Goal: Use online tool/utility: Utilize a website feature to perform a specific function

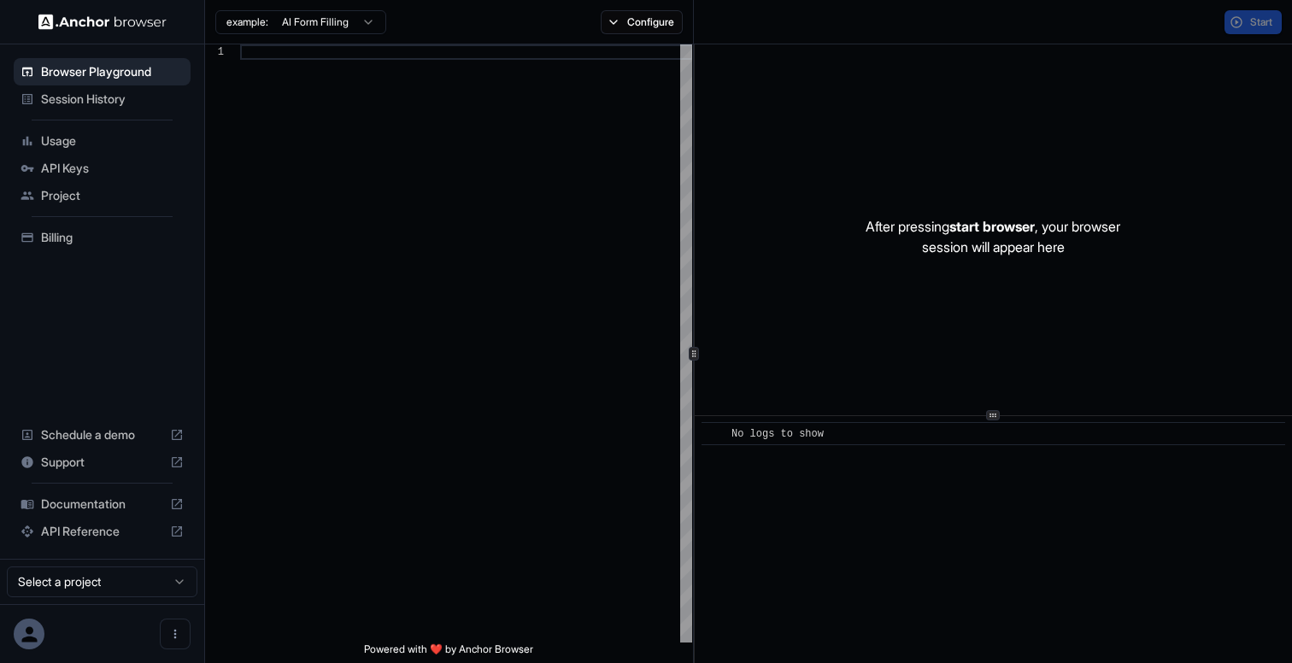
scroll to position [108, 0]
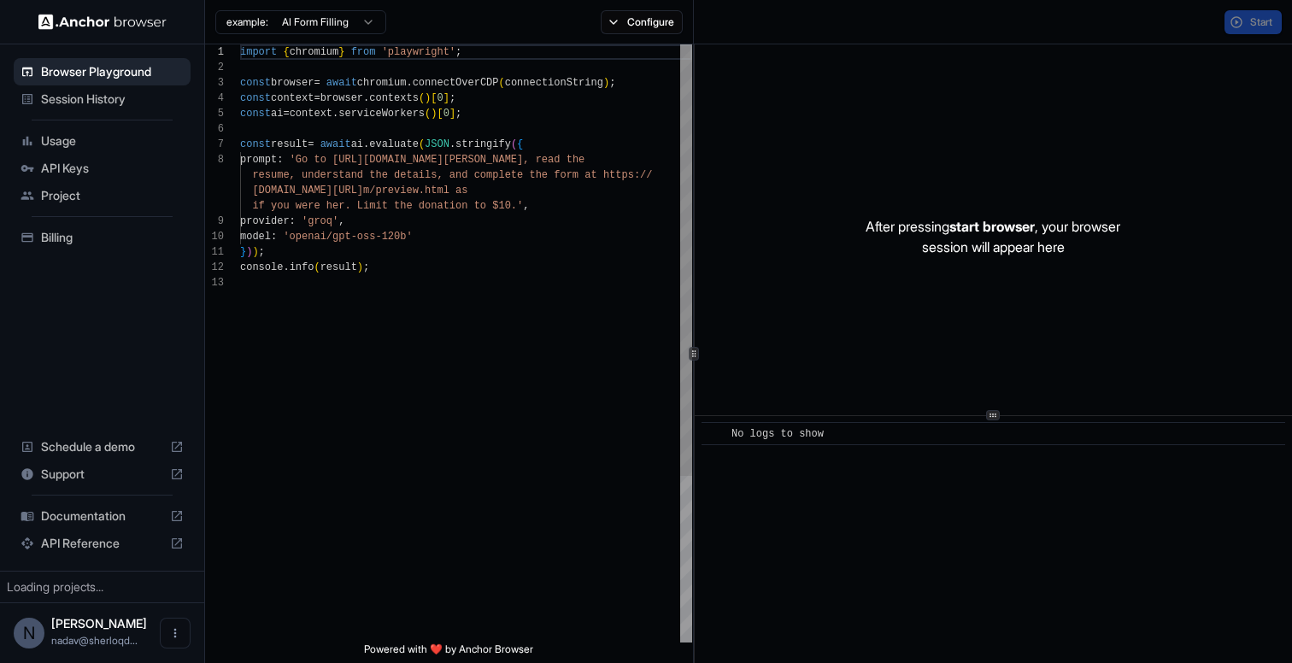
scroll to position [108, 0]
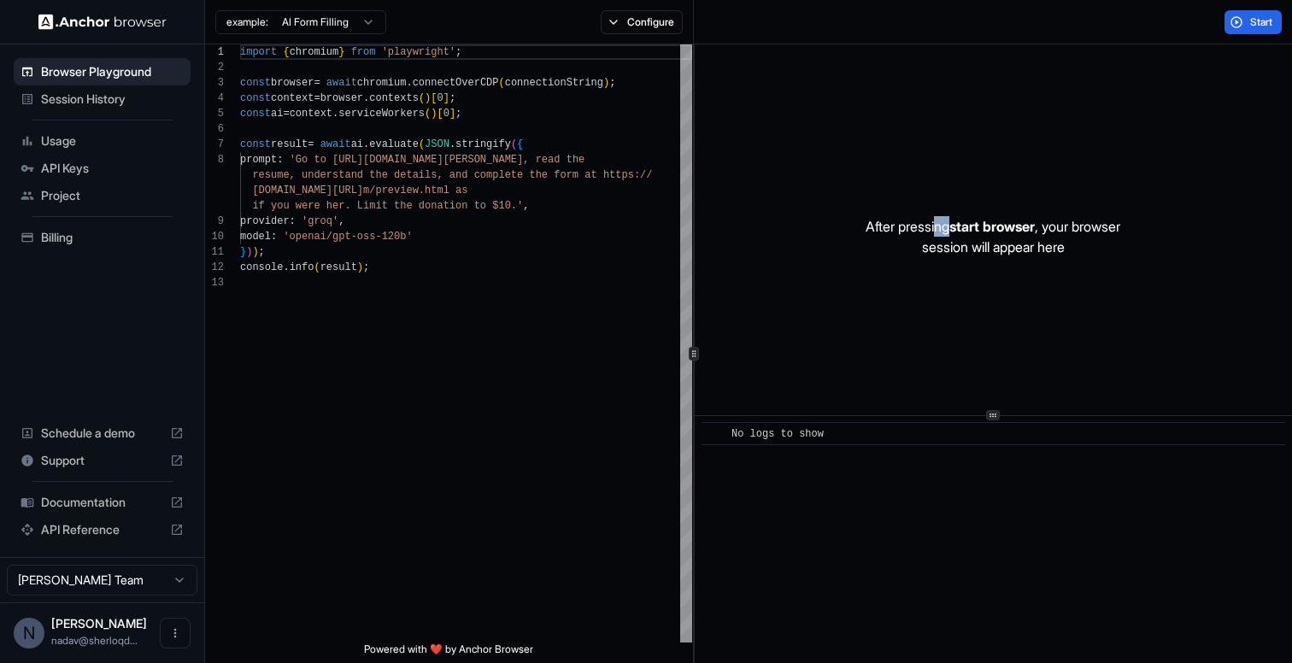
drag, startPoint x: 930, startPoint y: 228, endPoint x: 945, endPoint y: 234, distance: 16.5
click at [945, 229] on p "After pressing start browser , your browser session will appear here" at bounding box center [993, 236] width 255 height 41
click at [945, 253] on p "After pressing start browser , your browser session will appear here" at bounding box center [993, 236] width 255 height 41
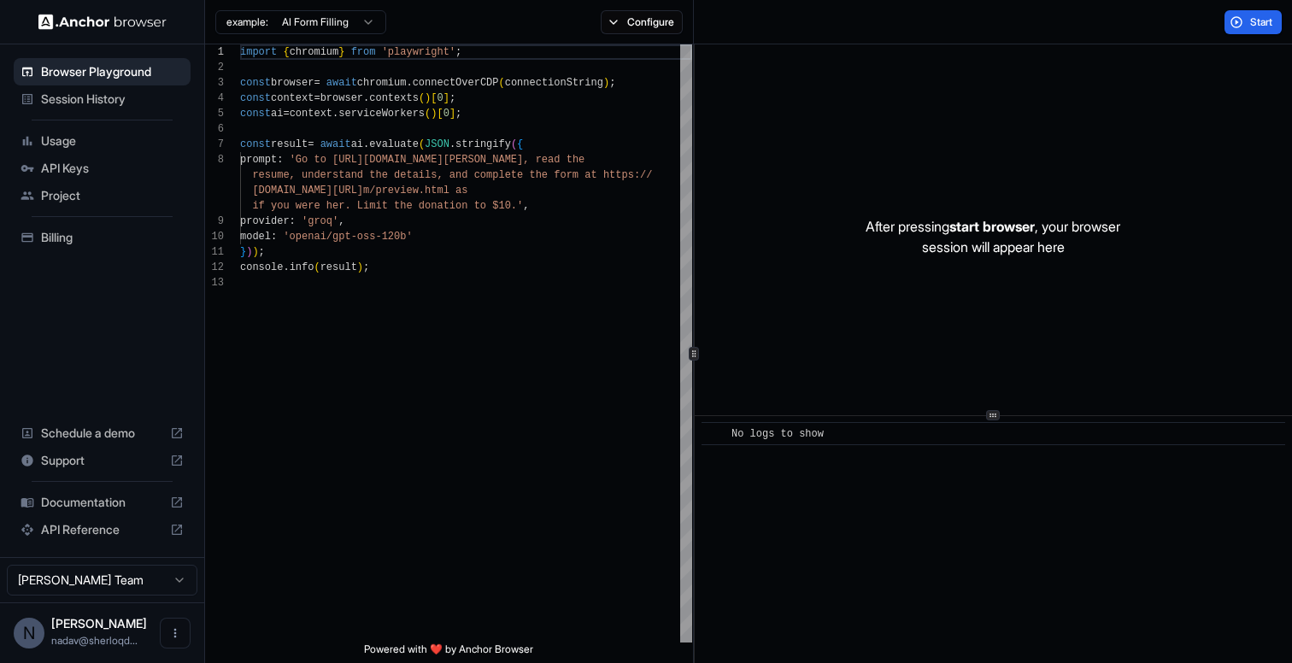
click at [114, 104] on span "Session History" at bounding box center [112, 99] width 143 height 17
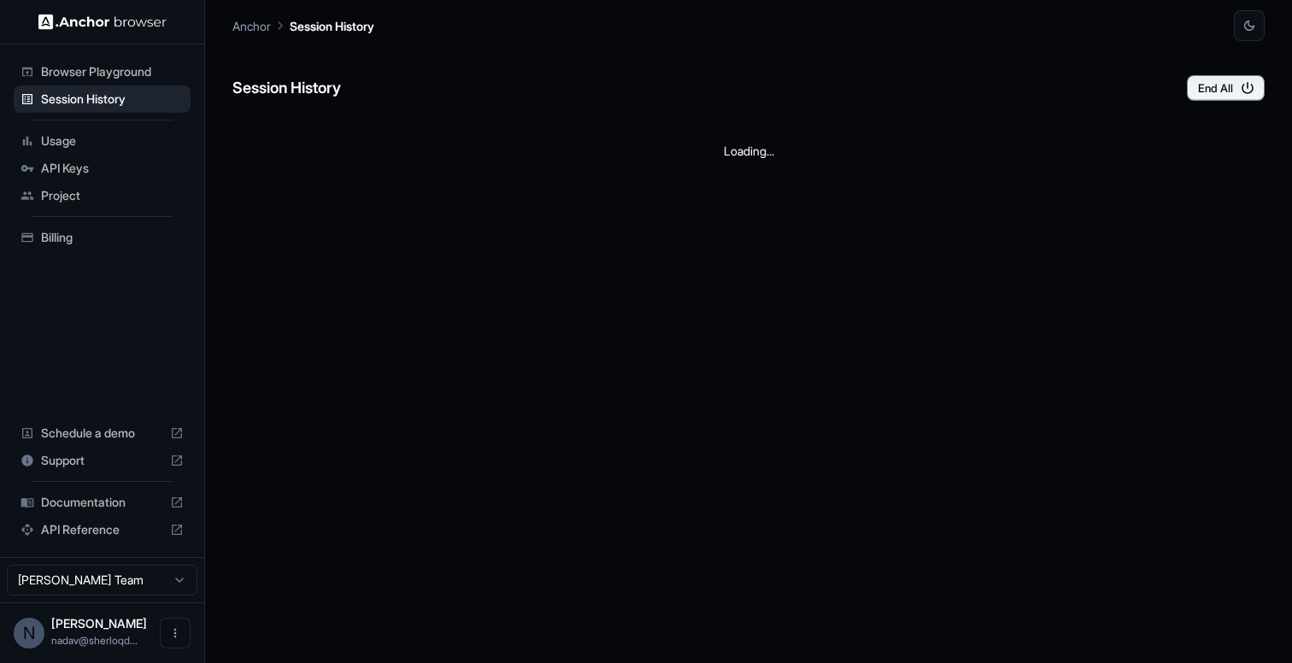
click at [124, 63] on span "Browser Playground" at bounding box center [112, 71] width 143 height 17
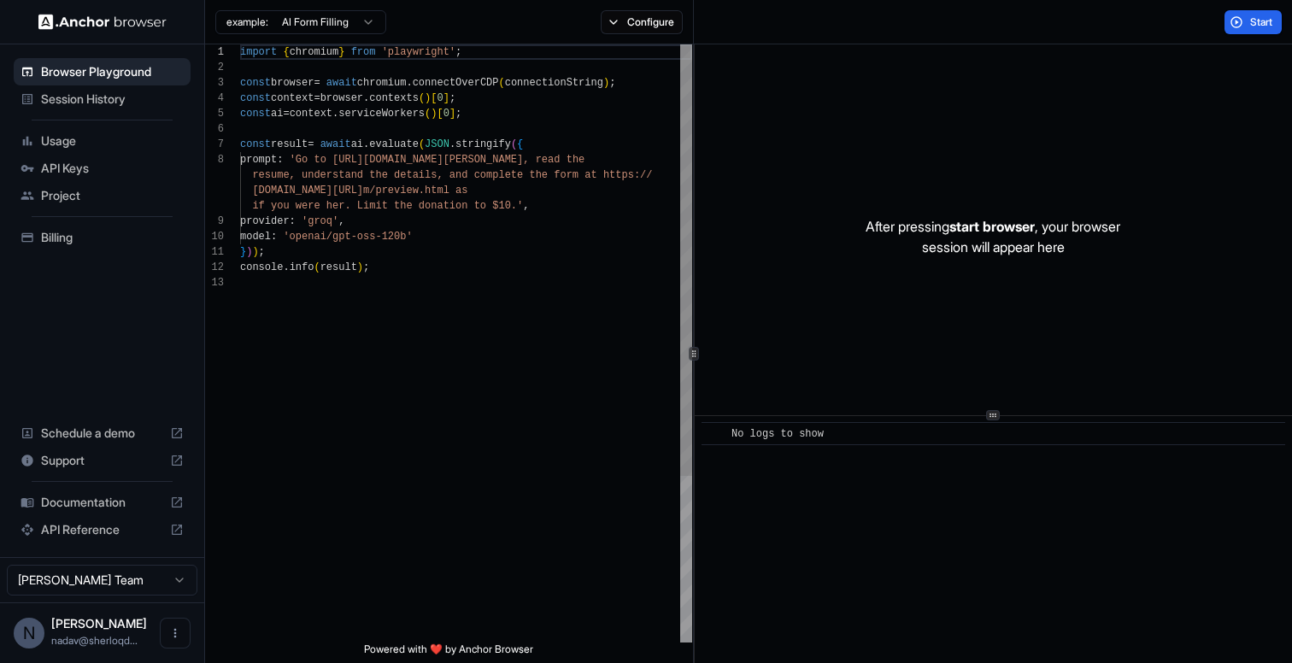
scroll to position [108, 0]
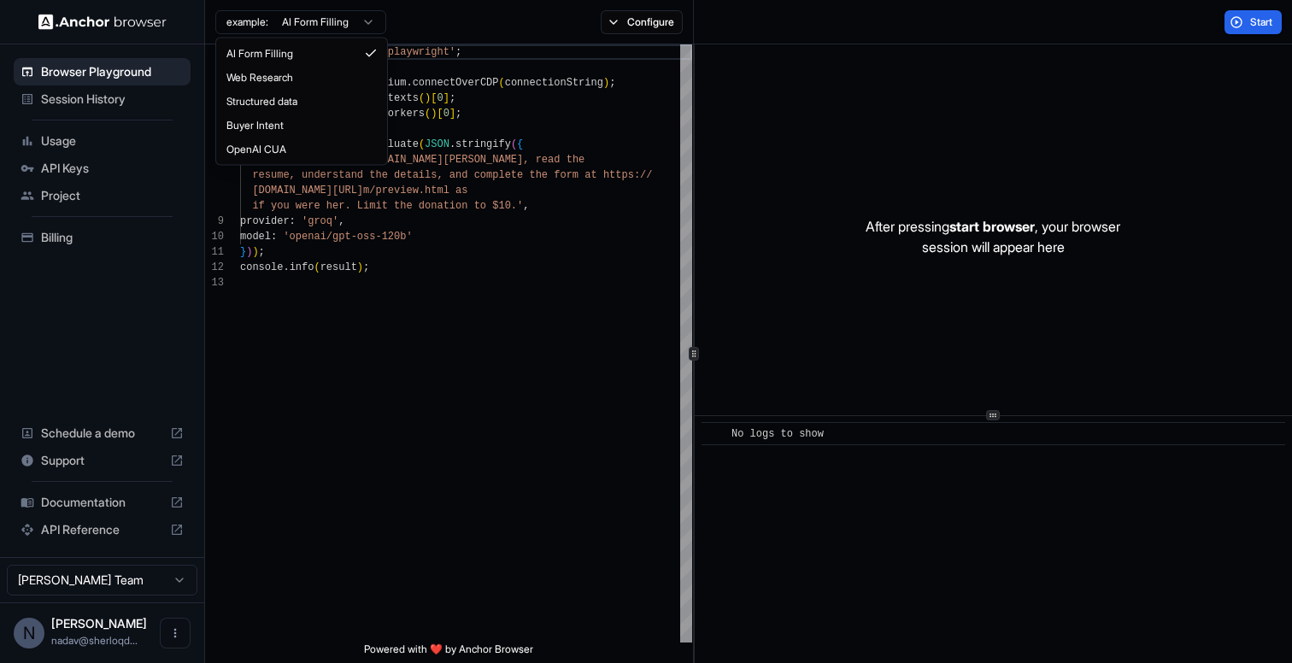
click at [301, 21] on html "Browser Playground Session History Usage API Keys Project Billing Schedule a de…" at bounding box center [646, 331] width 1292 height 663
type textarea "**********"
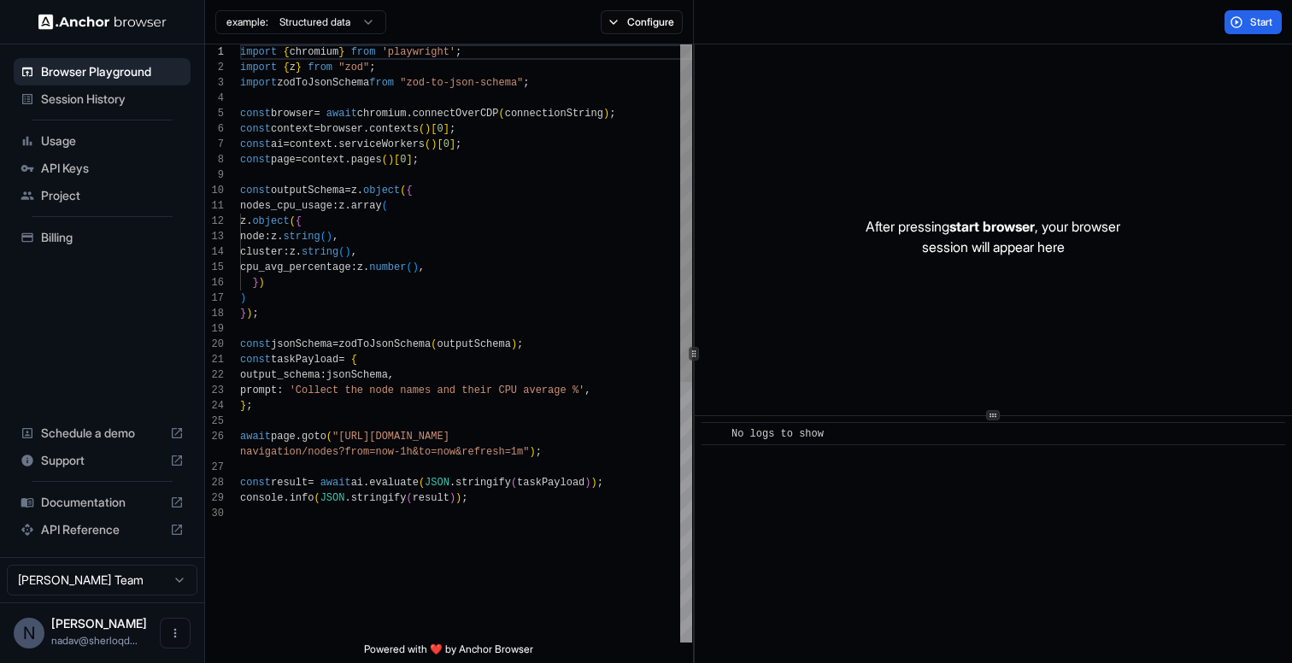
click at [440, 550] on div "import { chromium } from 'playwright' ; import { z } from "zod" ; import zodToJ…" at bounding box center [466, 574] width 452 height 1060
type textarea "*"
click at [601, 24] on button "Configure" at bounding box center [642, 22] width 83 height 24
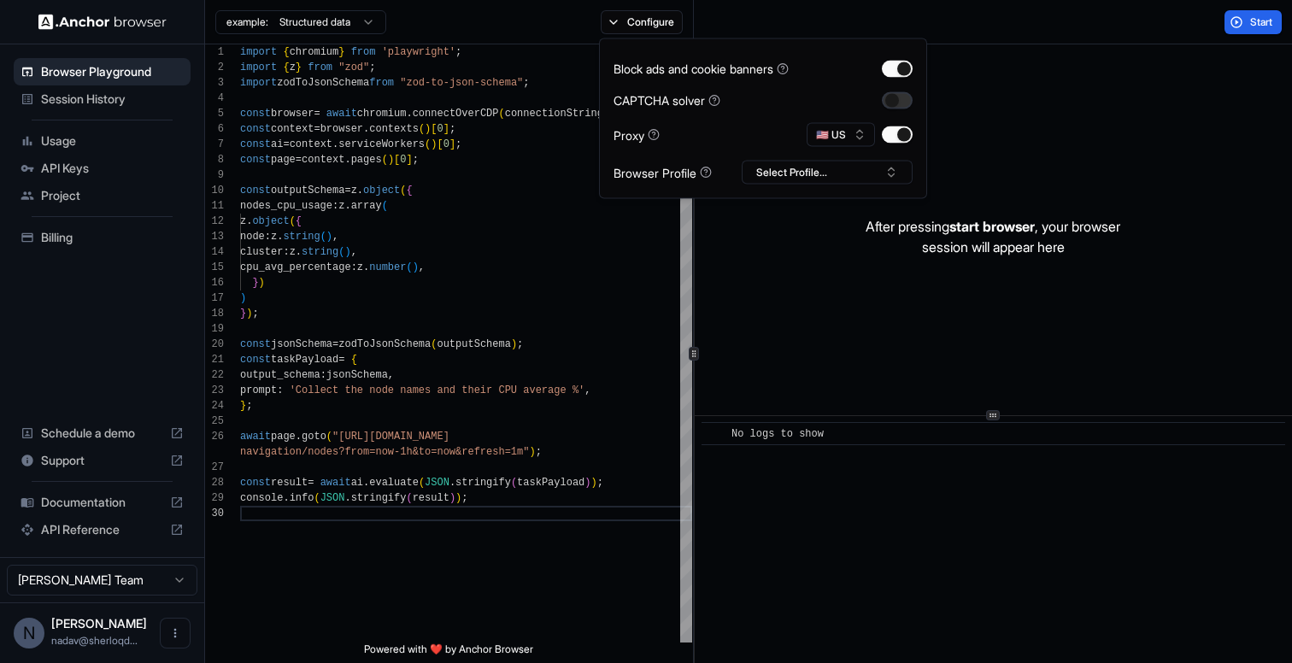
click at [897, 108] on button "button" at bounding box center [897, 99] width 31 height 17
click at [834, 175] on button "Select Profile..." at bounding box center [827, 173] width 171 height 24
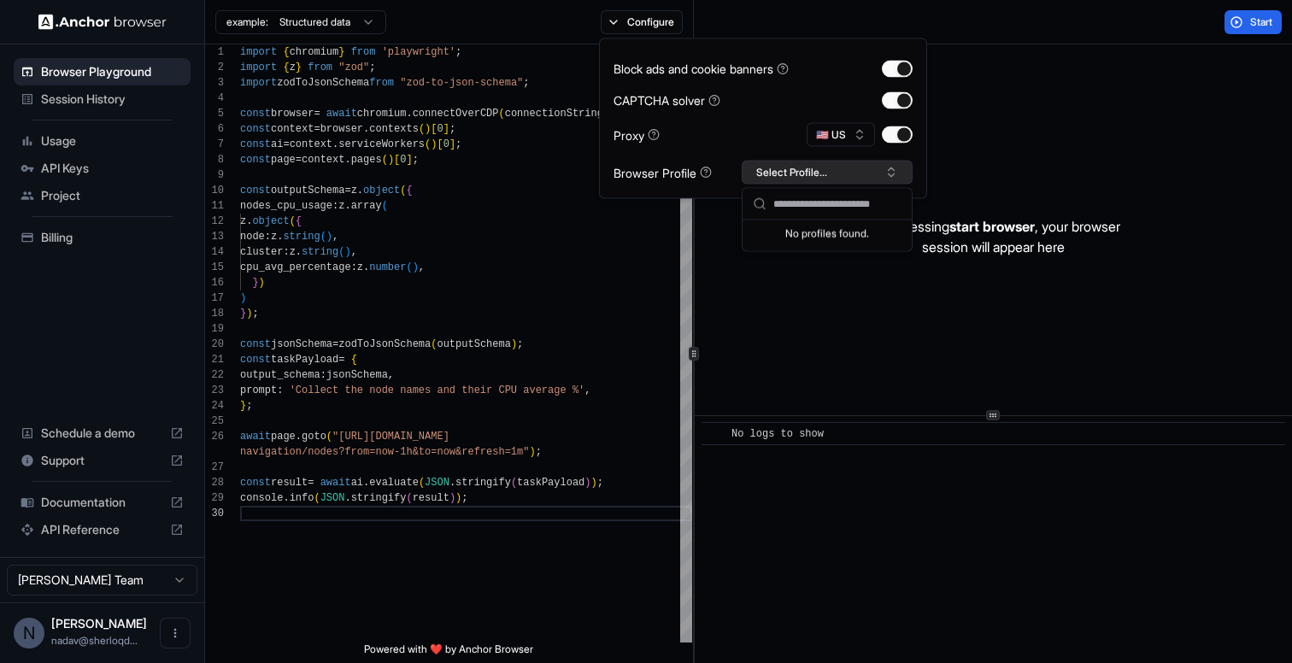
click at [834, 175] on button "Select Profile..." at bounding box center [827, 173] width 171 height 24
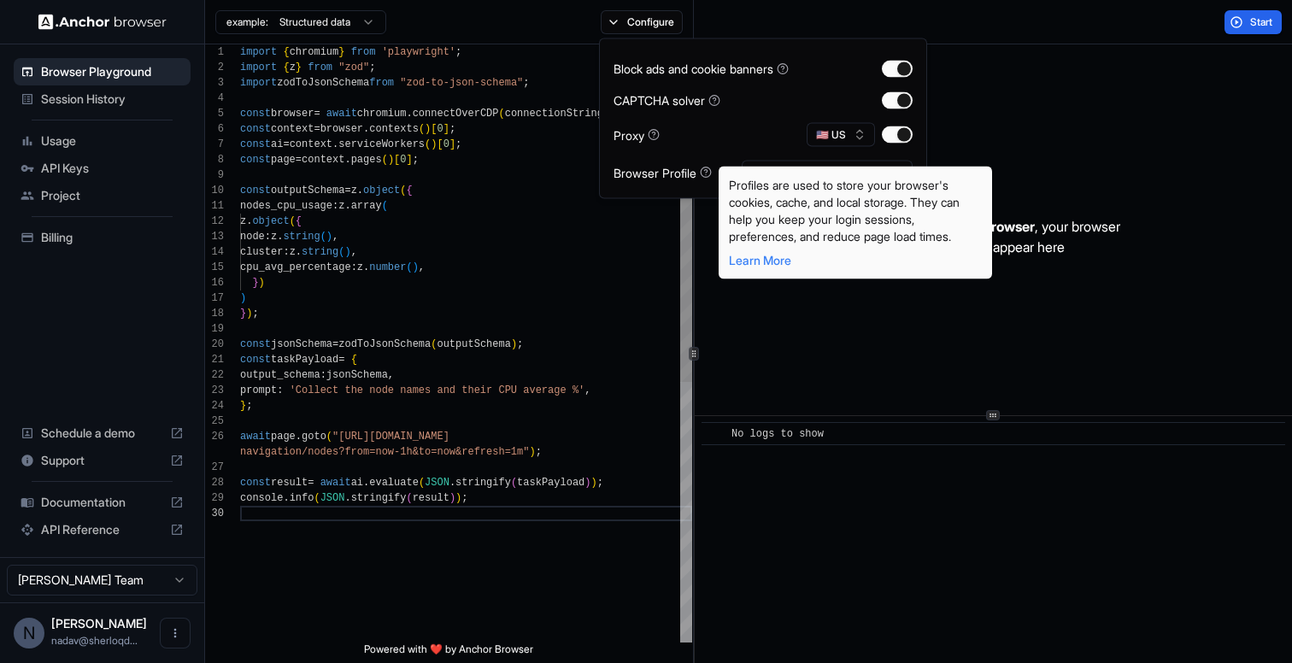
click at [458, 133] on div "import { chromium } from 'playwright' ; import { z } from "zod" ; import zodToJ…" at bounding box center [466, 574] width 452 height 1060
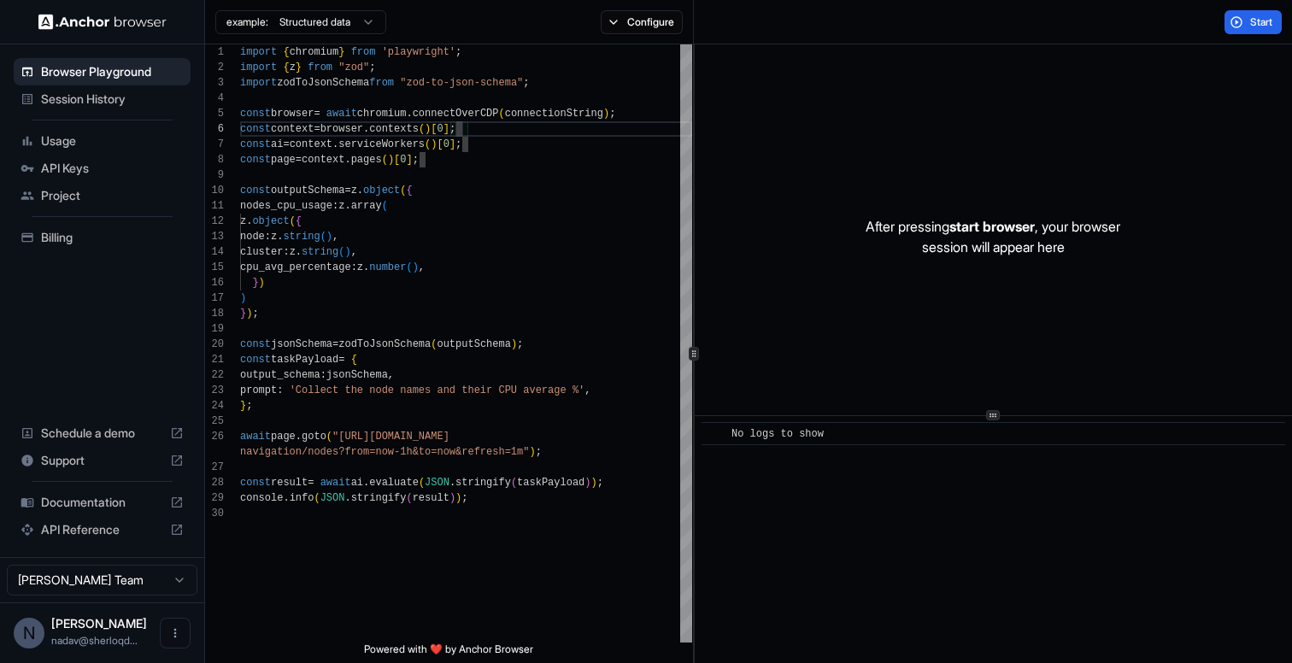
click at [343, 29] on html "Browser Playground Session History Usage API Keys Project Billing Schedule a de…" at bounding box center [646, 331] width 1292 height 663
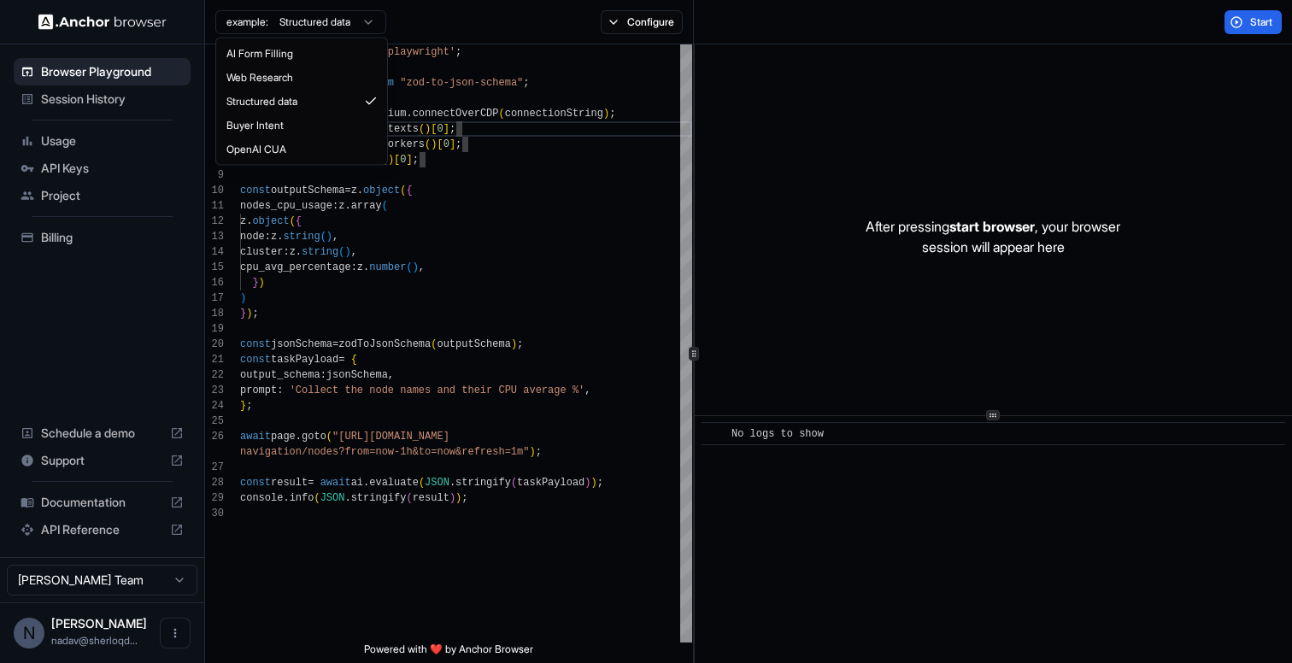
type textarea "**********"
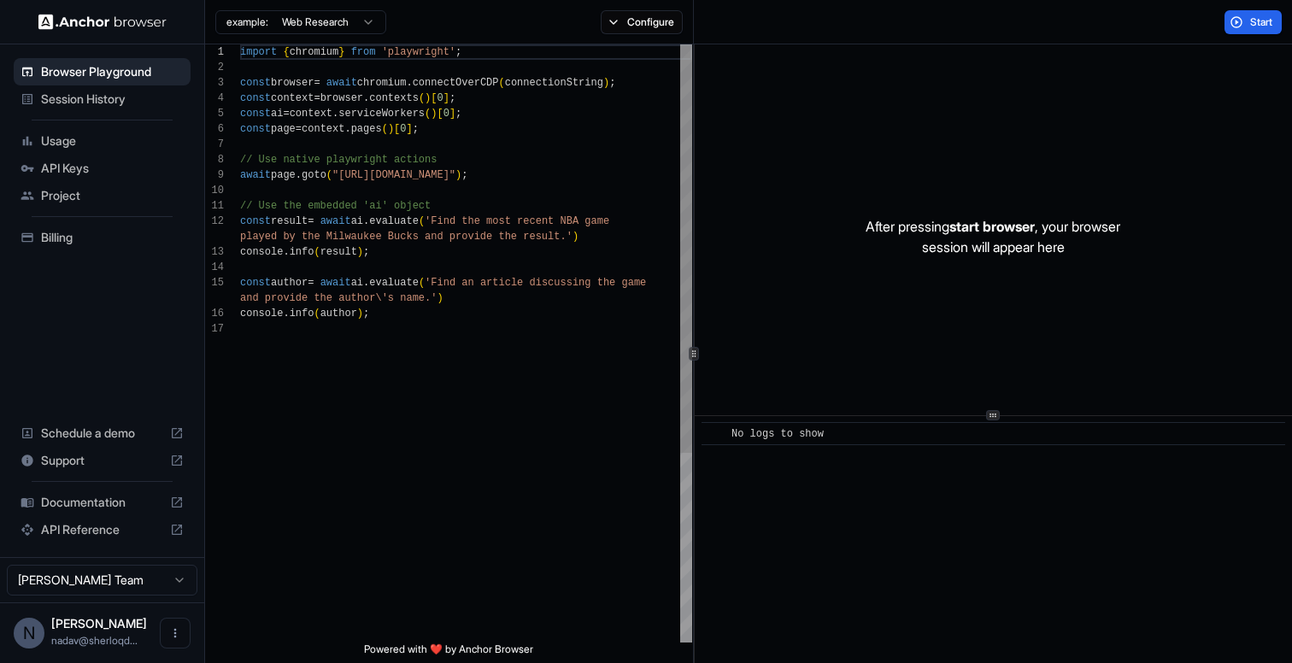
scroll to position [0, 0]
click at [104, 15] on img at bounding box center [102, 22] width 128 height 16
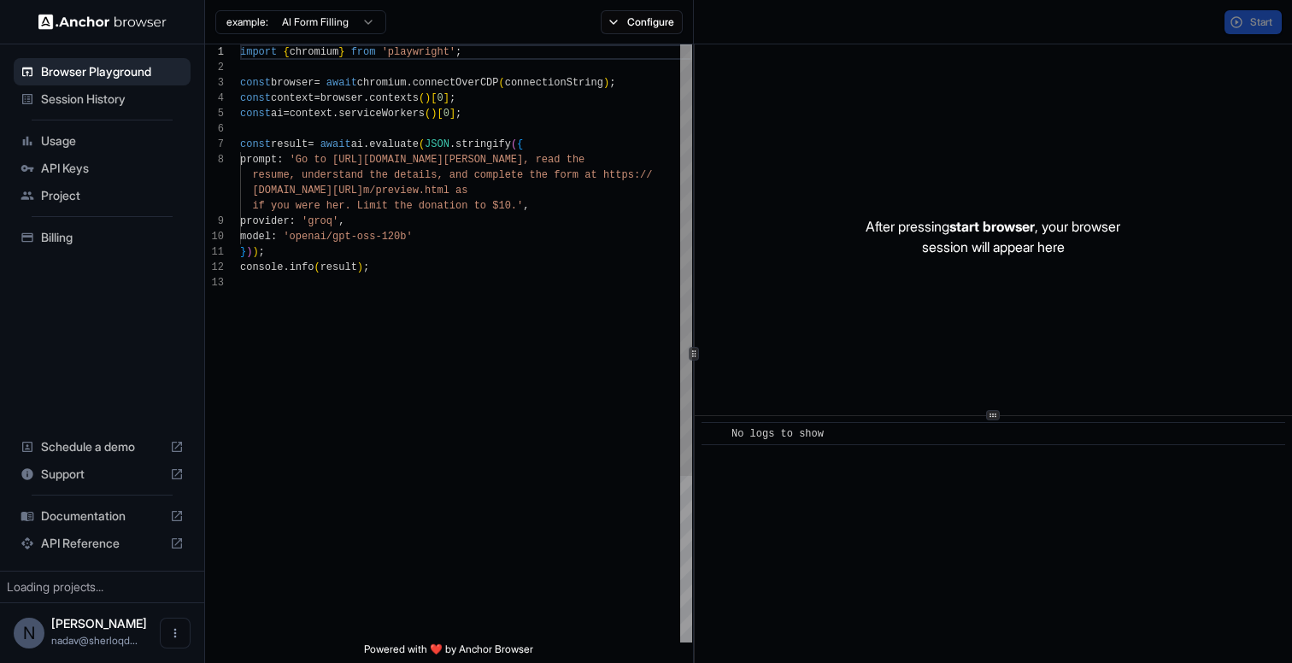
scroll to position [108, 0]
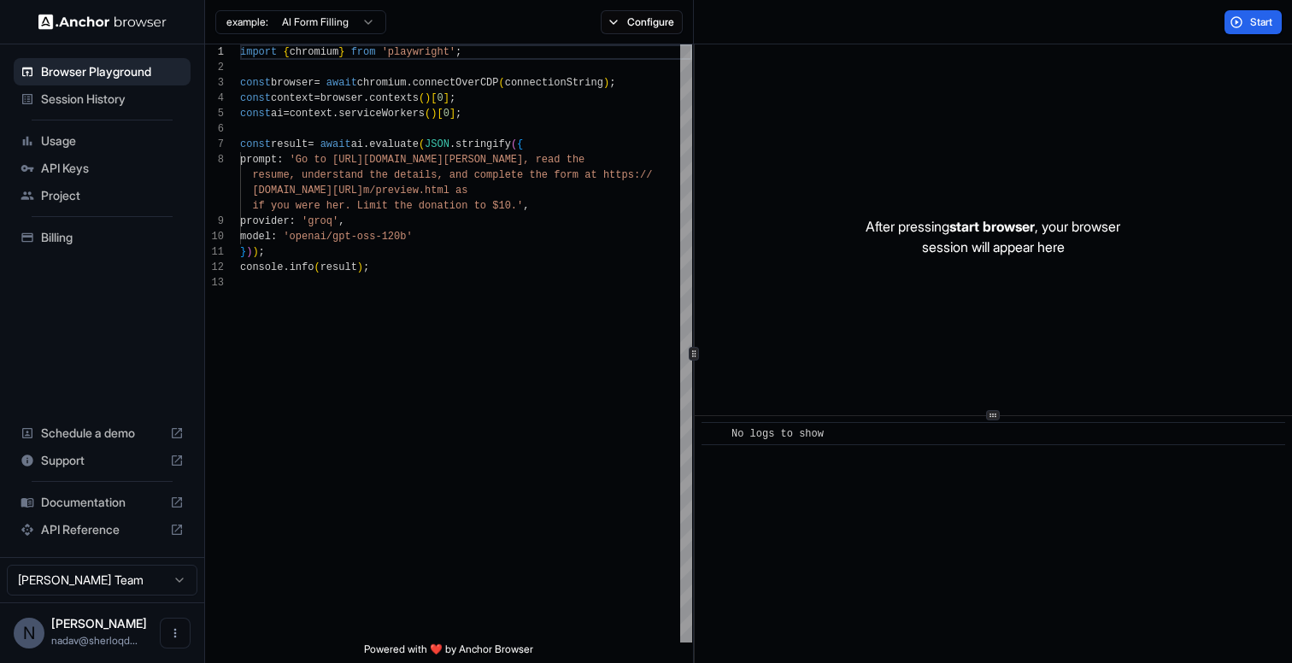
click at [119, 101] on span "Session History" at bounding box center [112, 99] width 143 height 17
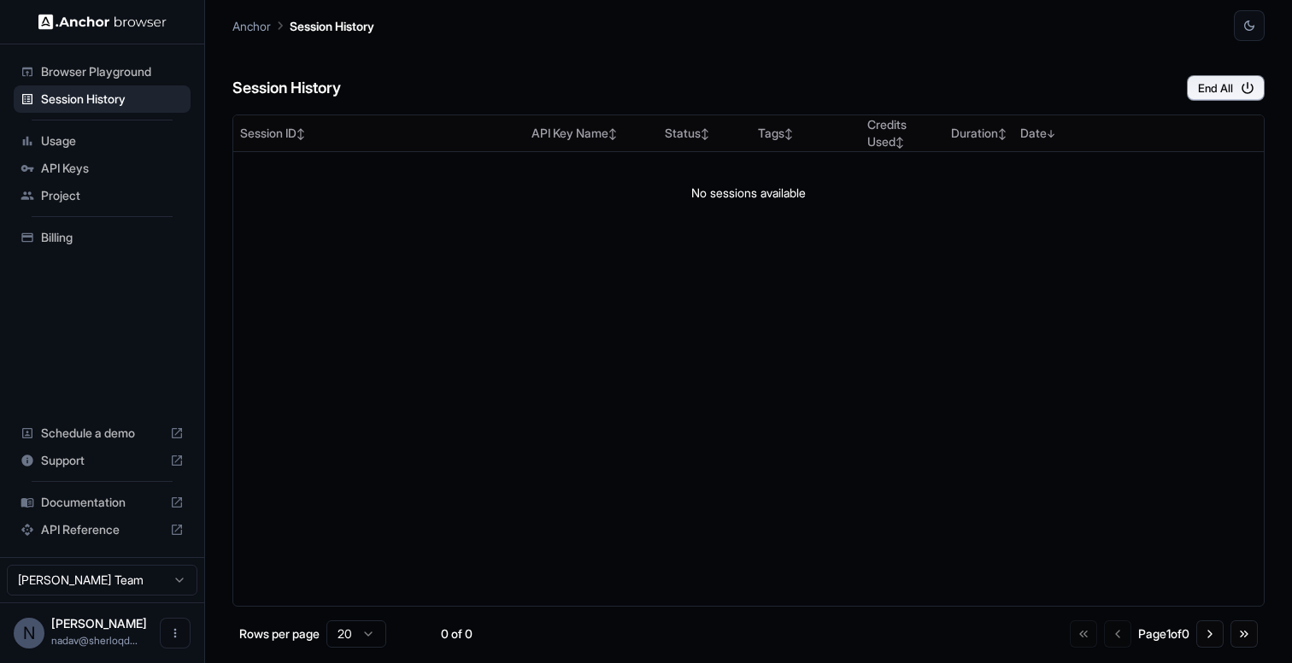
click at [126, 71] on span "Browser Playground" at bounding box center [112, 71] width 143 height 17
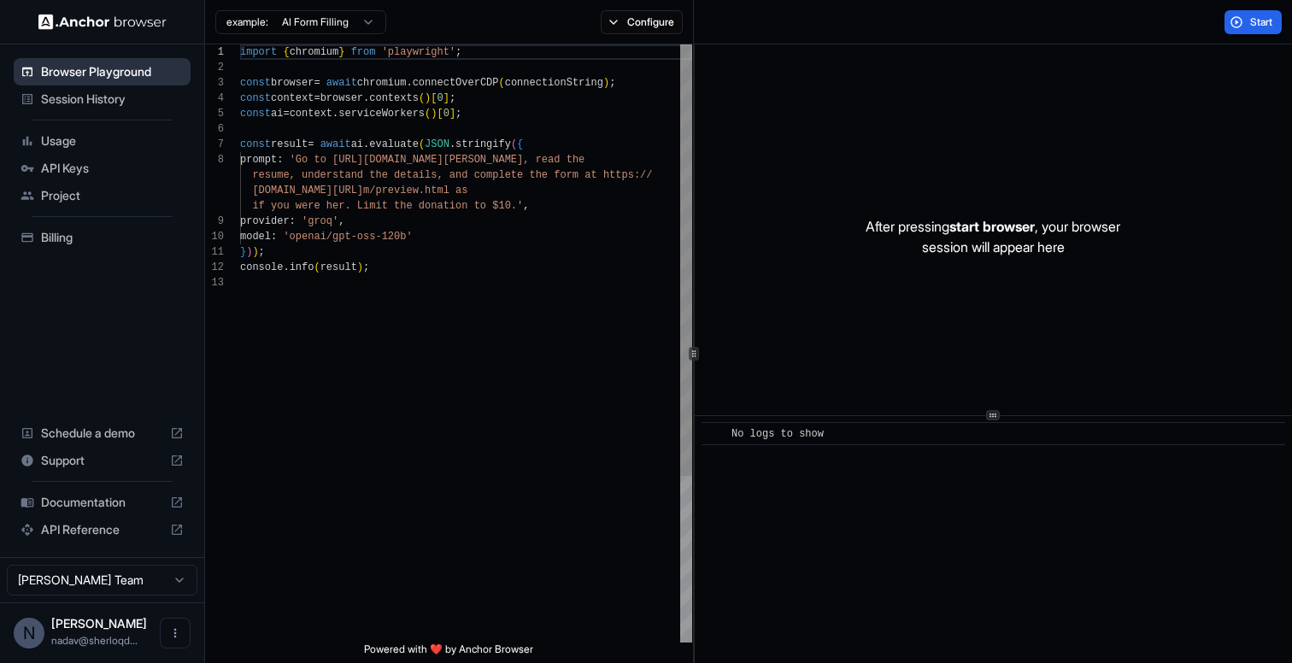
scroll to position [108, 0]
click at [1260, 27] on span "Start" at bounding box center [1262, 22] width 24 height 14
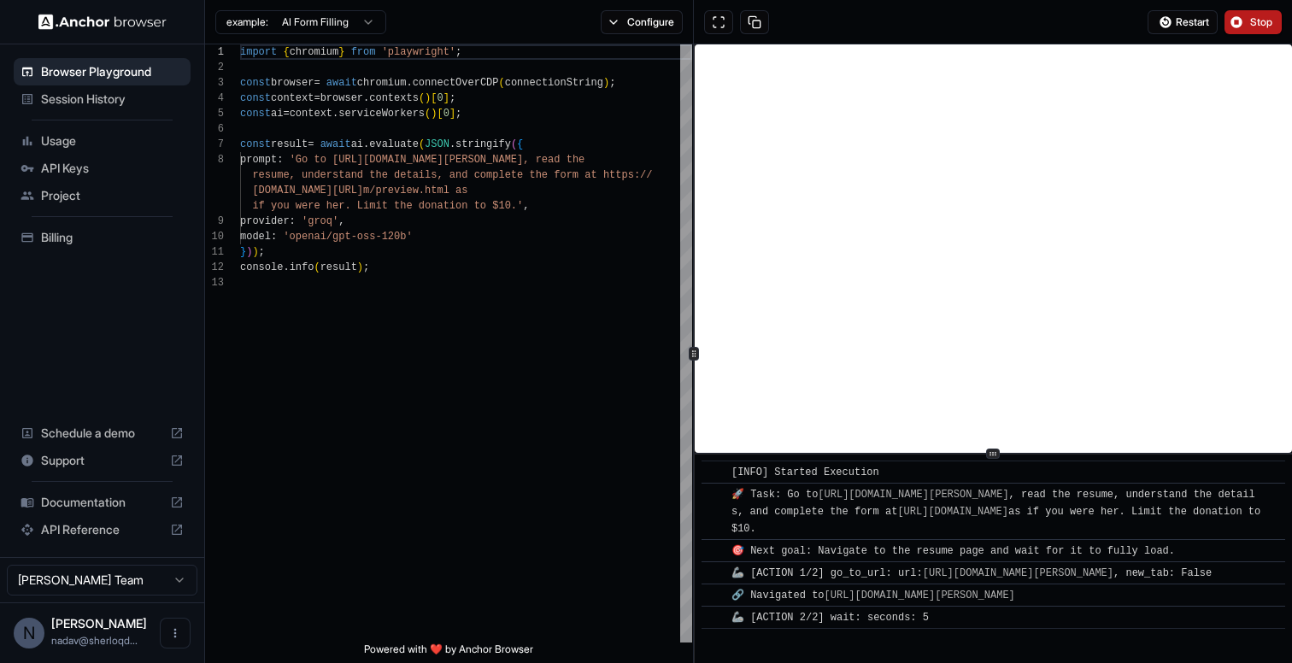
click at [994, 456] on icon at bounding box center [993, 454] width 9 height 9
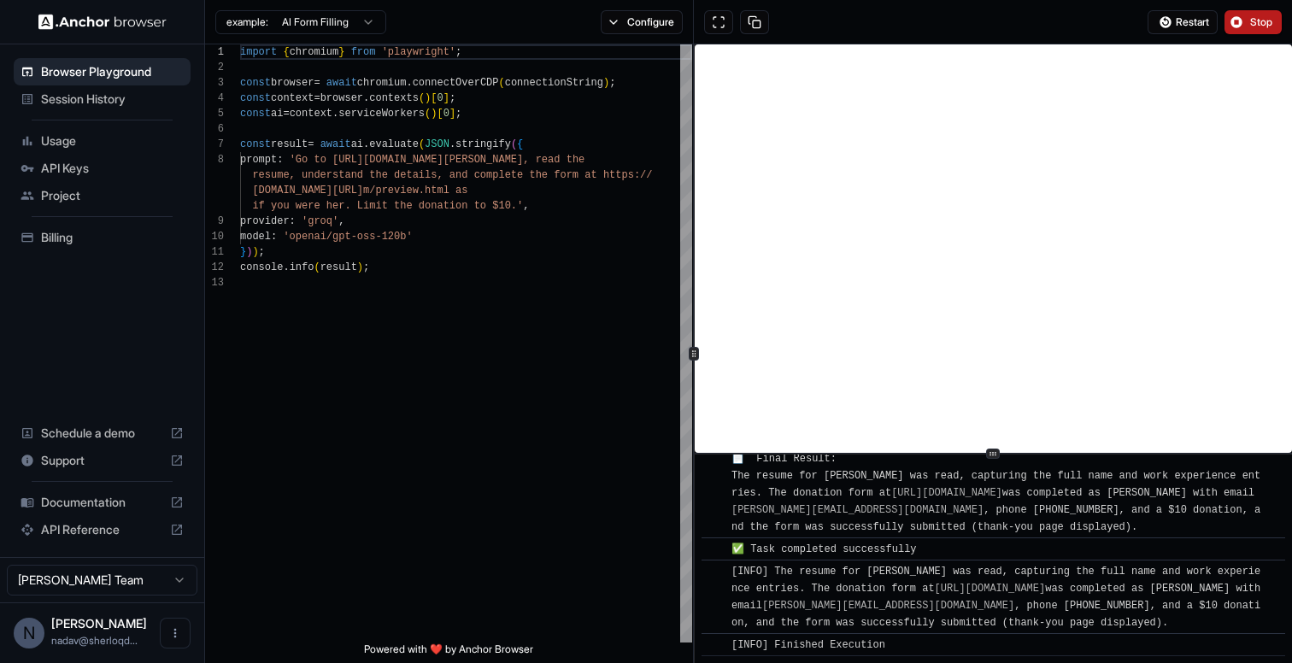
scroll to position [1332, 0]
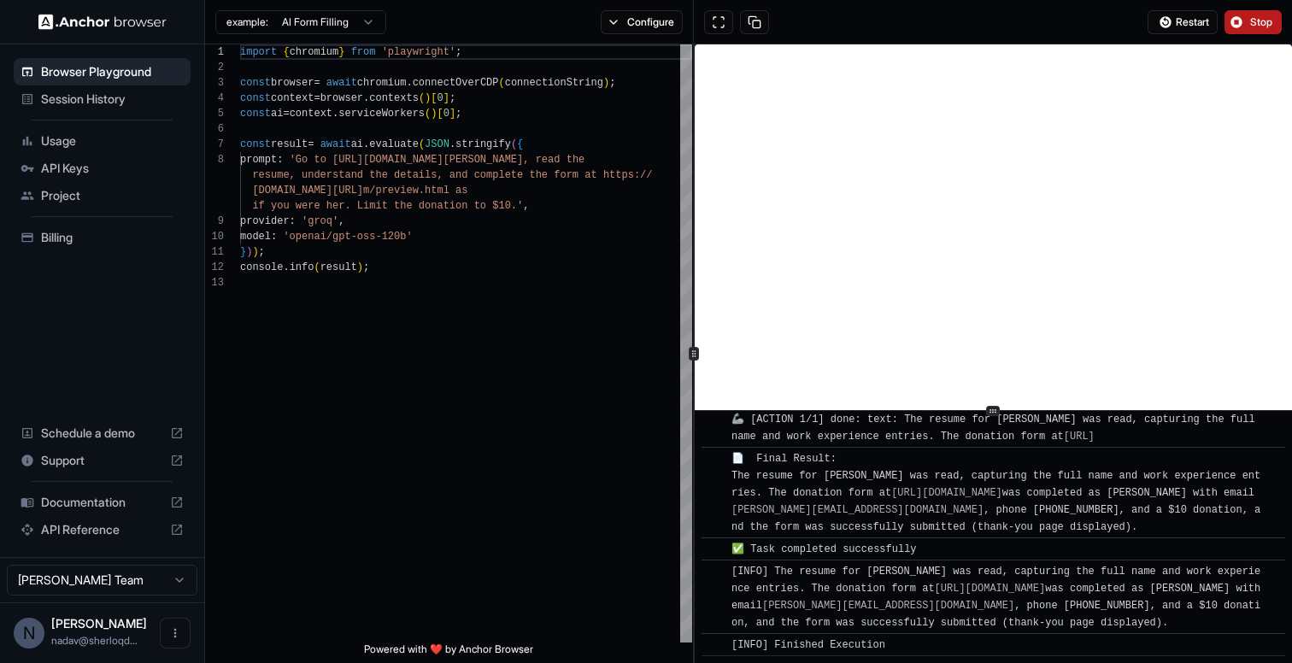
click at [1003, 409] on div "​ [INFO] Started Execution ​ 🚀 Task: Go to https://www.wix.com/demone2/nicol-ri…" at bounding box center [993, 353] width 597 height 619
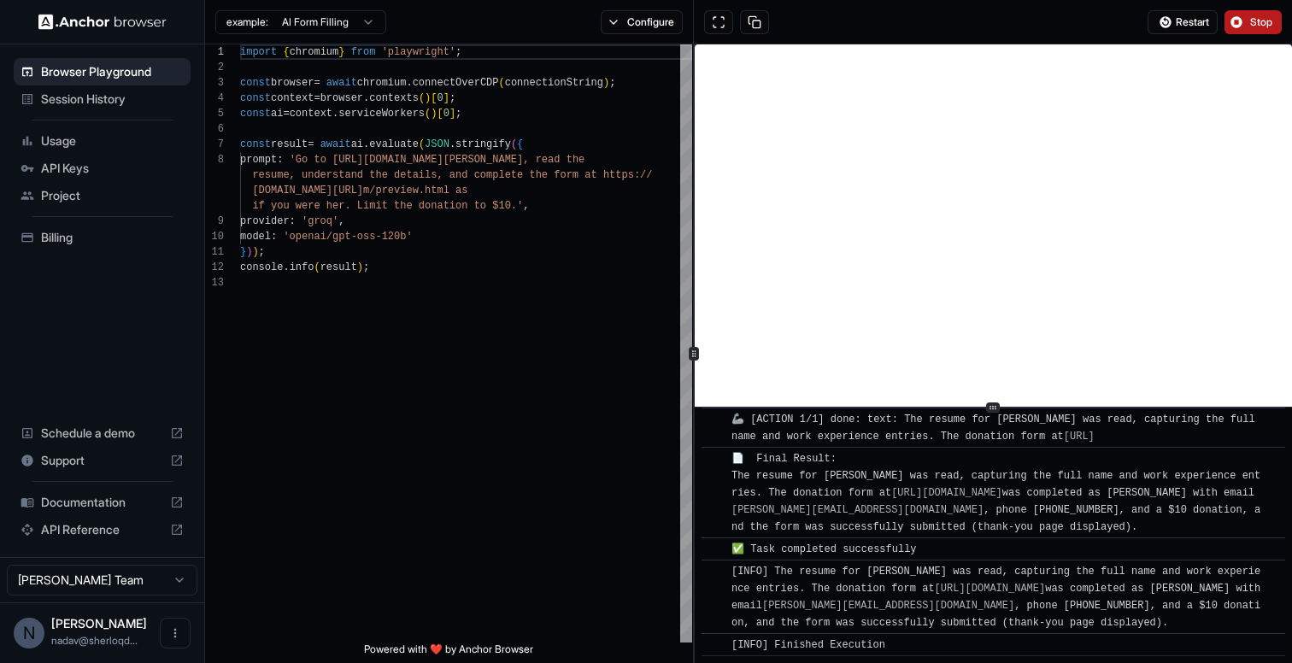
click at [114, 144] on span "Usage" at bounding box center [112, 140] width 143 height 17
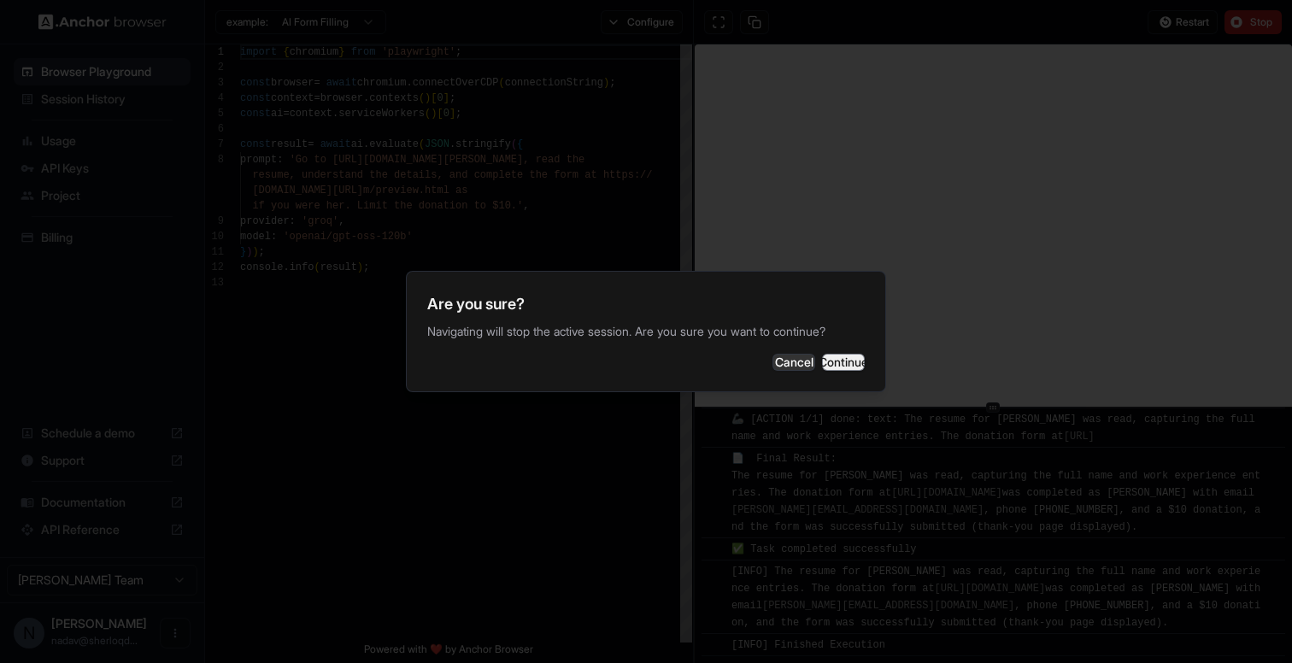
click at [827, 369] on button "Continue" at bounding box center [843, 362] width 43 height 17
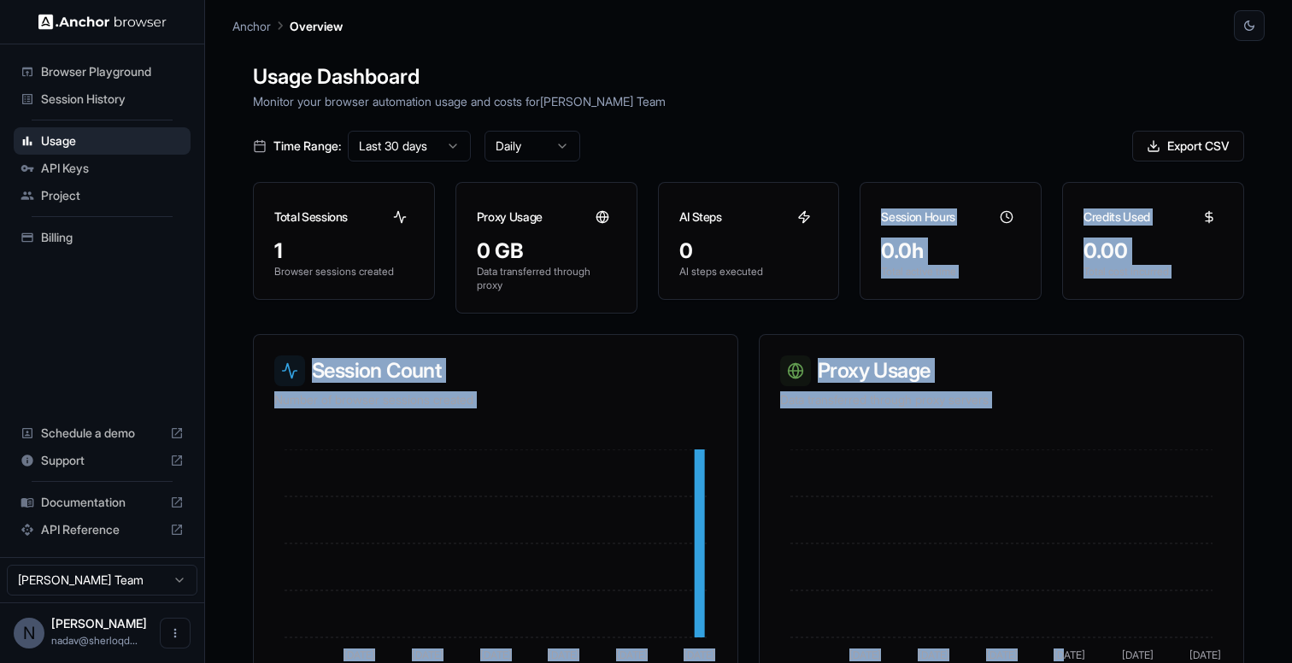
drag, startPoint x: 1069, startPoint y: 447, endPoint x: 832, endPoint y: 283, distance: 288.0
click at [832, 283] on div "Usage Dashboard Monitor your browser automation usage and costs for Nadav Gutma…" at bounding box center [748, 372] width 1032 height 663
click at [926, 364] on h3 "Proxy Usage" at bounding box center [1001, 371] width 443 height 31
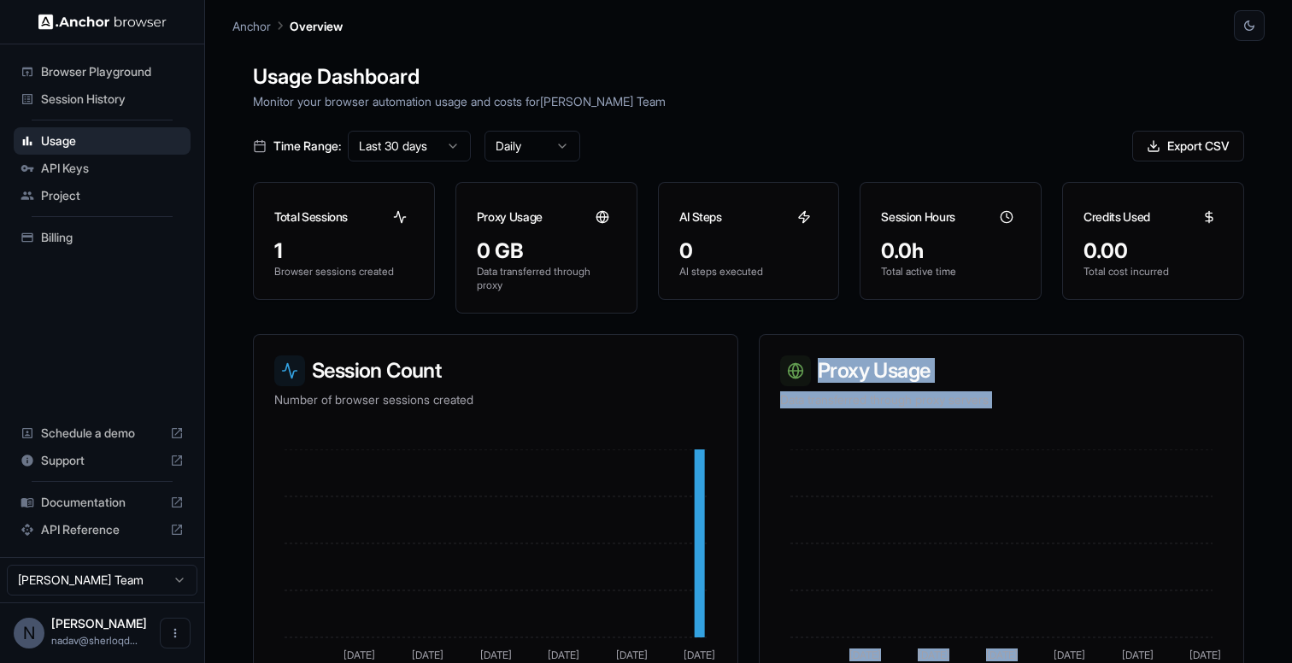
drag, startPoint x: 1053, startPoint y: 438, endPoint x: 920, endPoint y: 327, distance: 172.9
click at [920, 327] on div "Usage Dashboard Monitor your browser automation usage and costs for Nadav Gutma…" at bounding box center [748, 372] width 1032 height 663
